Goal: Transaction & Acquisition: Obtain resource

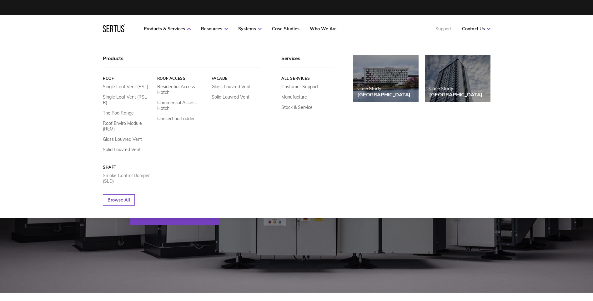
click at [111, 173] on link "Smoke Control Damper (SLD)" at bounding box center [128, 178] width 50 height 11
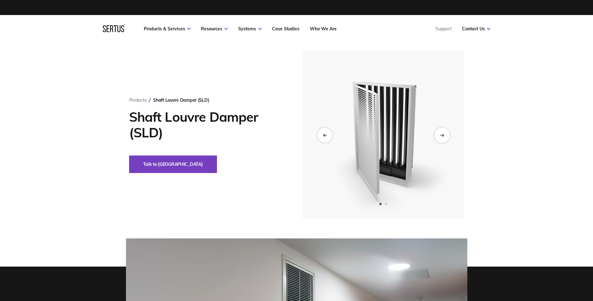
click at [443, 131] on div "Next slide" at bounding box center [441, 134] width 15 height 15
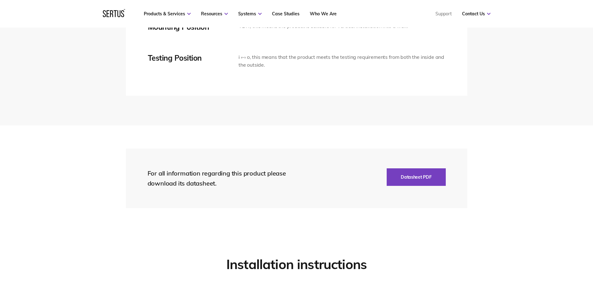
scroll to position [1376, 0]
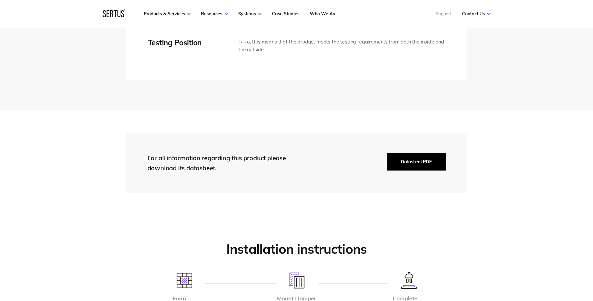
click at [417, 161] on button "Datasheet PDF" at bounding box center [416, 162] width 59 height 18
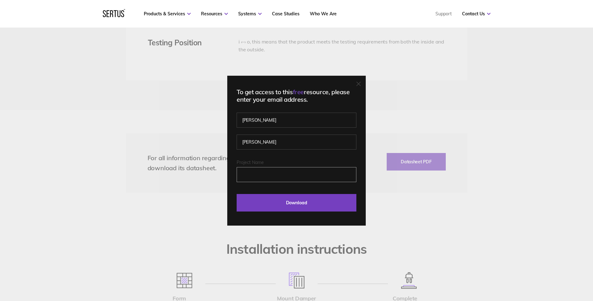
click at [265, 177] on input "Project Name" at bounding box center [297, 174] width 120 height 15
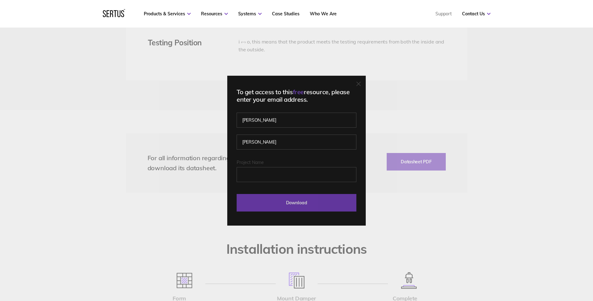
click at [265, 209] on input "Download" at bounding box center [297, 203] width 120 height 18
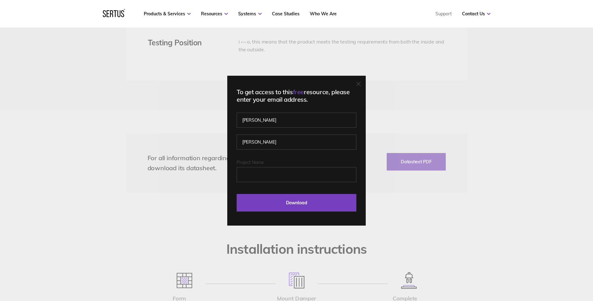
click at [265, 179] on div "To get access to this free resource, please enter your email address. [PERSON_N…" at bounding box center [296, 151] width 139 height 150
